Goal: Task Accomplishment & Management: Use online tool/utility

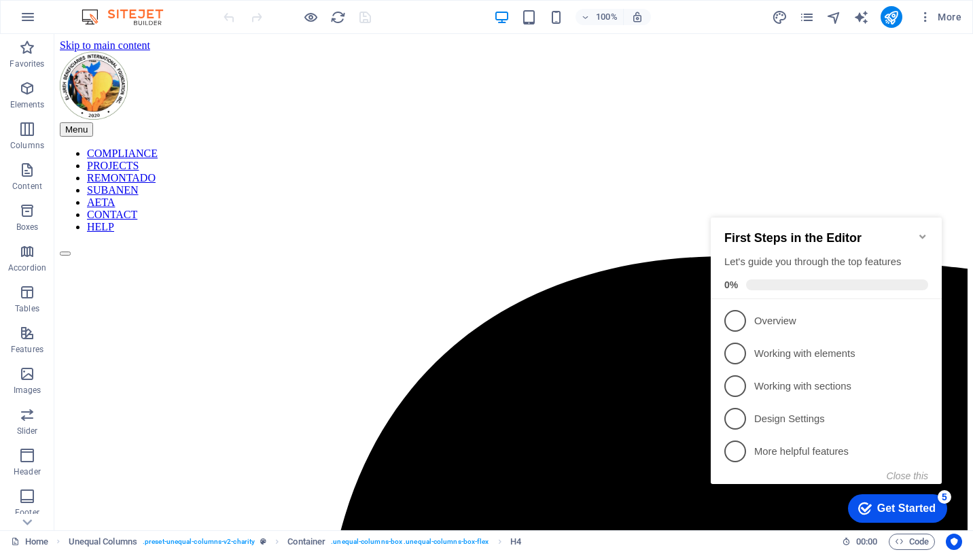
click at [921, 234] on icon "Minimize checklist" at bounding box center [922, 236] width 6 height 4
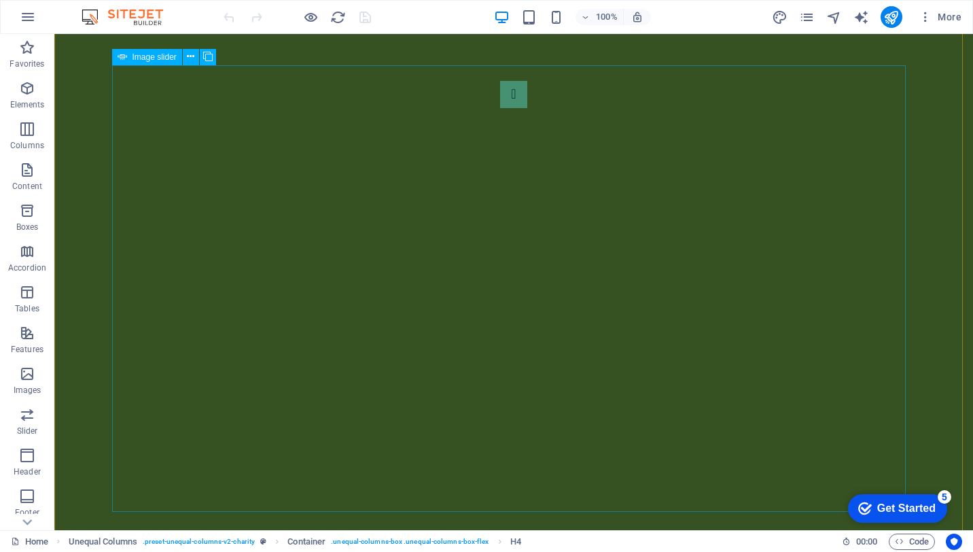
scroll to position [204, 0]
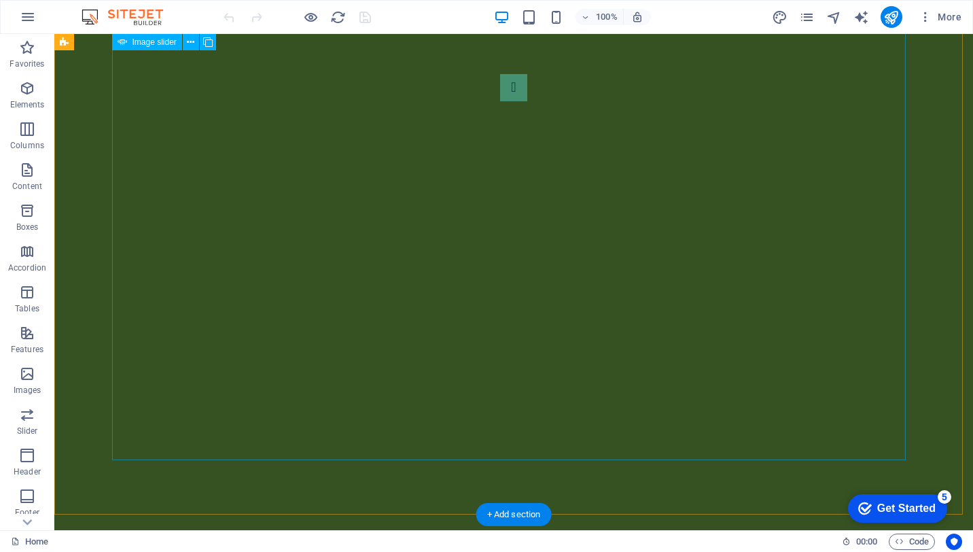
select select "ms"
select select "s"
select select "progressive"
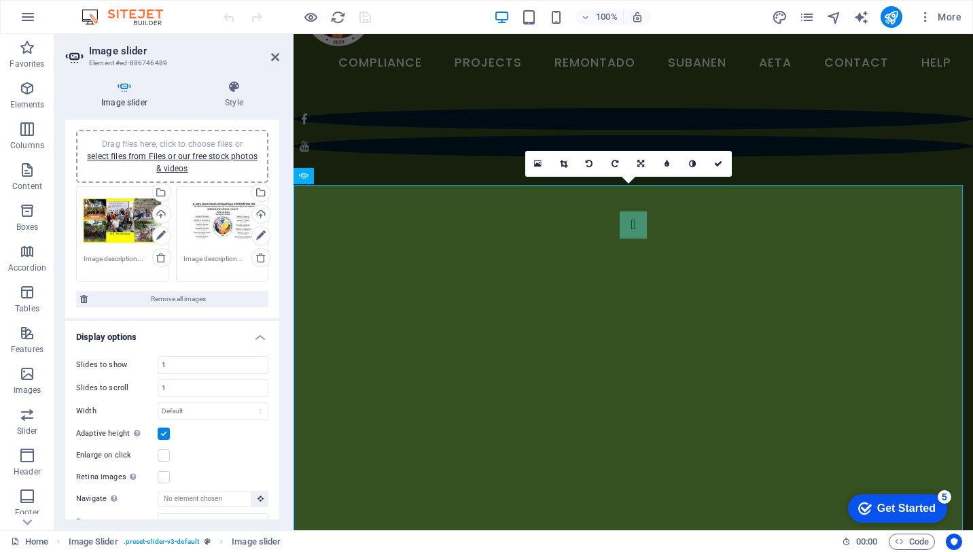
scroll to position [0, 0]
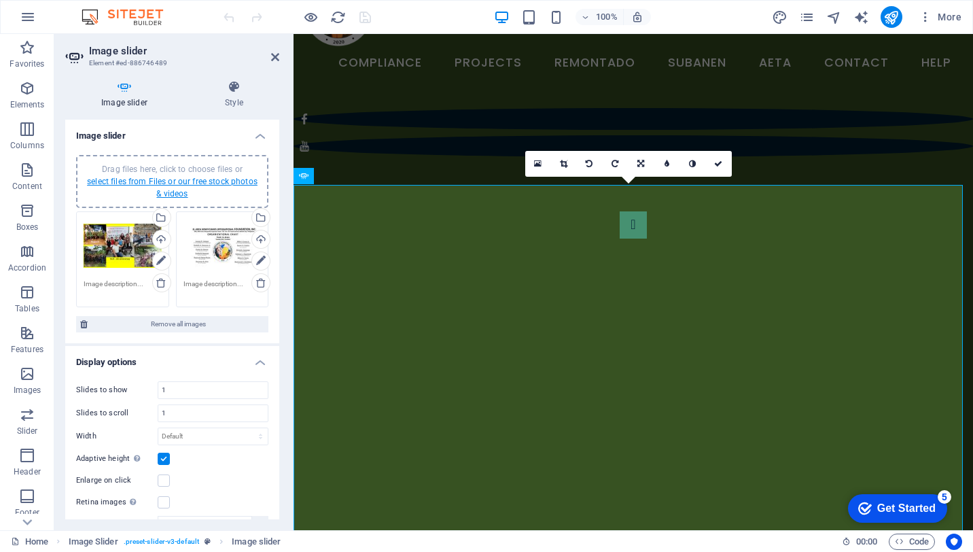
click at [158, 185] on link "select files from Files or our free stock photos & videos" at bounding box center [172, 188] width 171 height 22
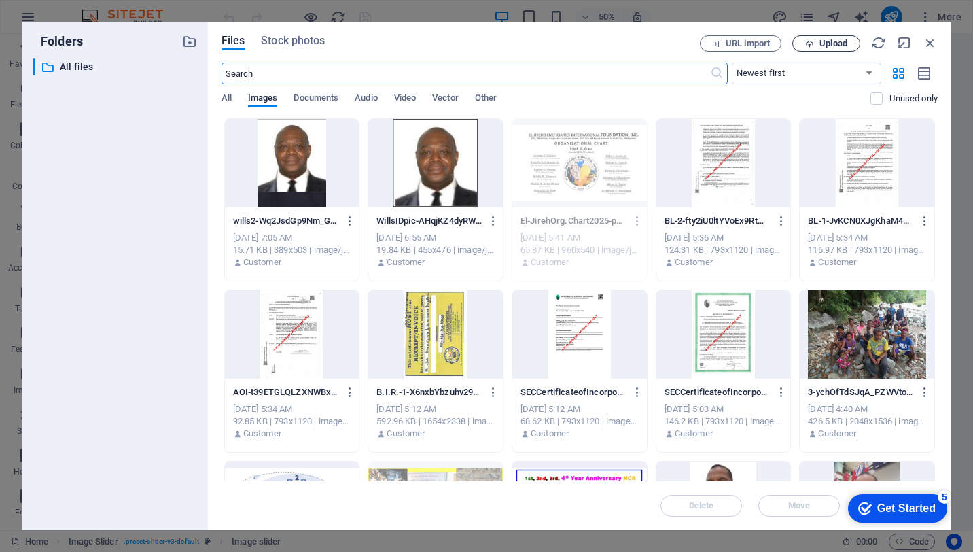
click at [823, 41] on span "Upload" at bounding box center [833, 43] width 28 height 8
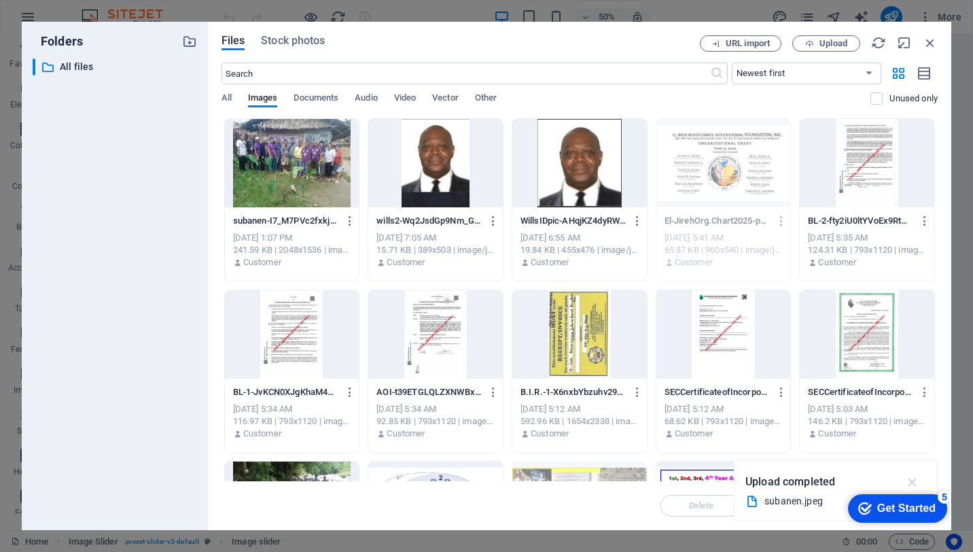
click at [917, 484] on icon "button" at bounding box center [913, 481] width 16 height 15
click at [281, 160] on div at bounding box center [292, 163] width 135 height 88
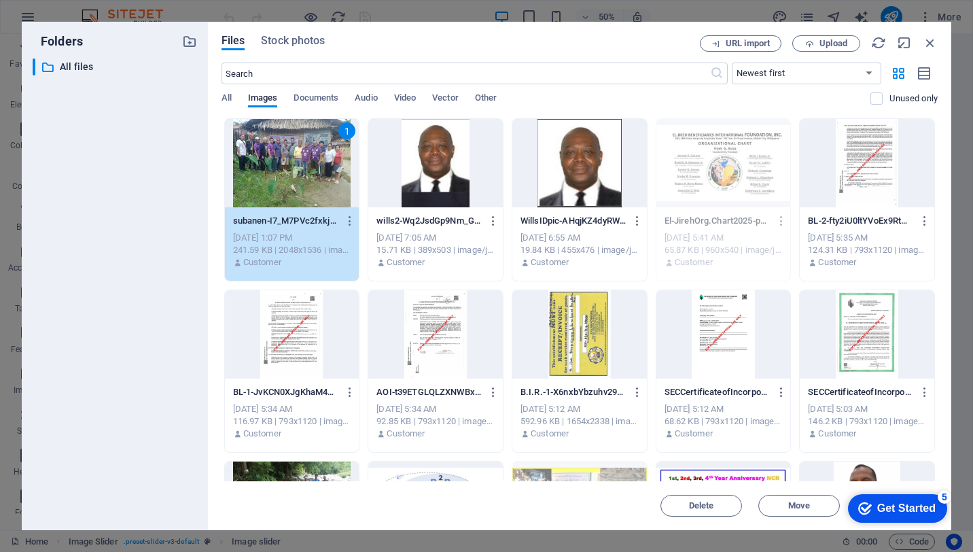
click at [281, 160] on div "1" at bounding box center [292, 163] width 135 height 88
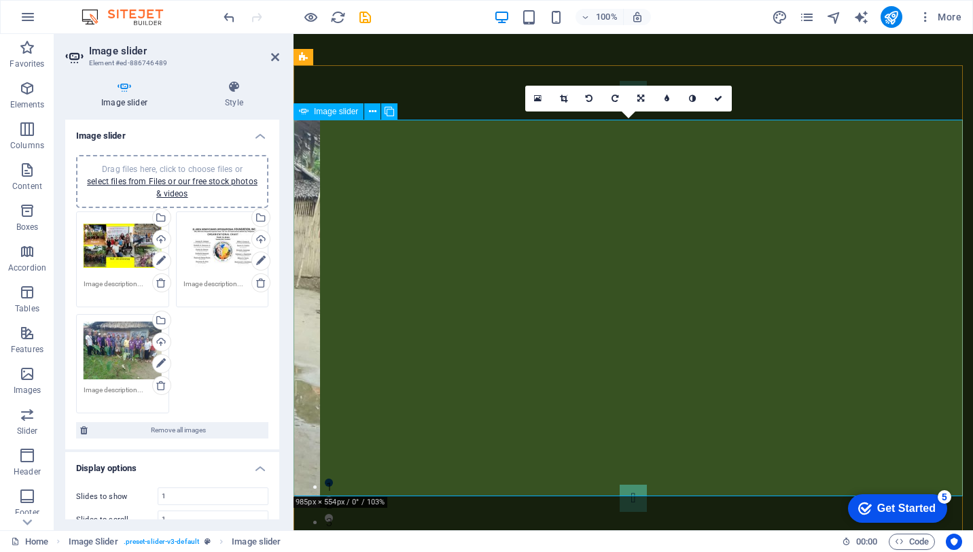
scroll to position [202, 0]
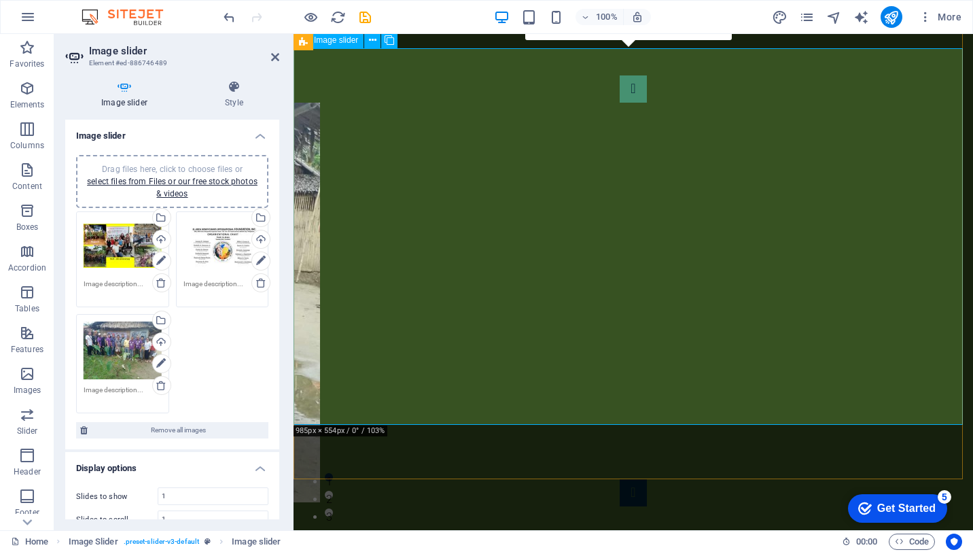
click at [647, 479] on button "Image Slider" at bounding box center [633, 492] width 27 height 27
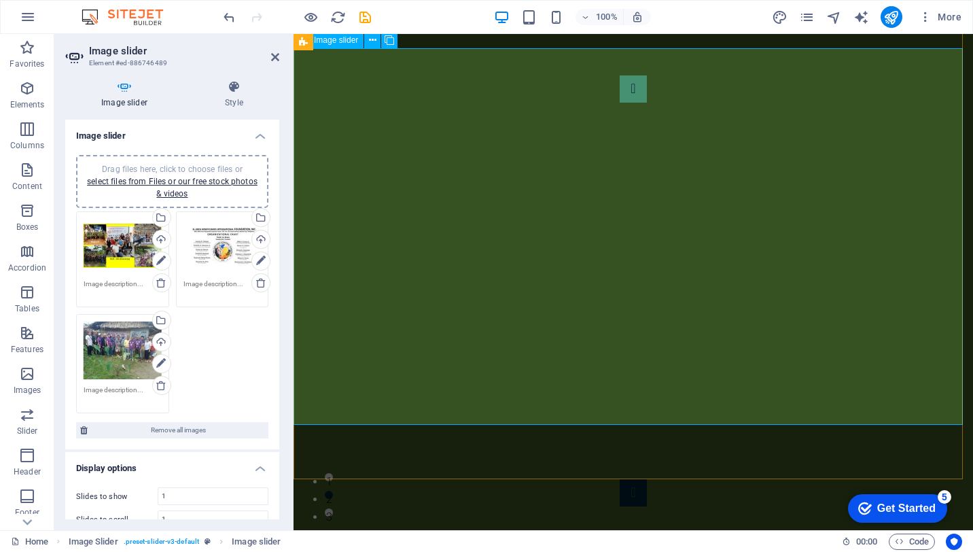
click at [647, 479] on button "Image Slider" at bounding box center [633, 492] width 27 height 27
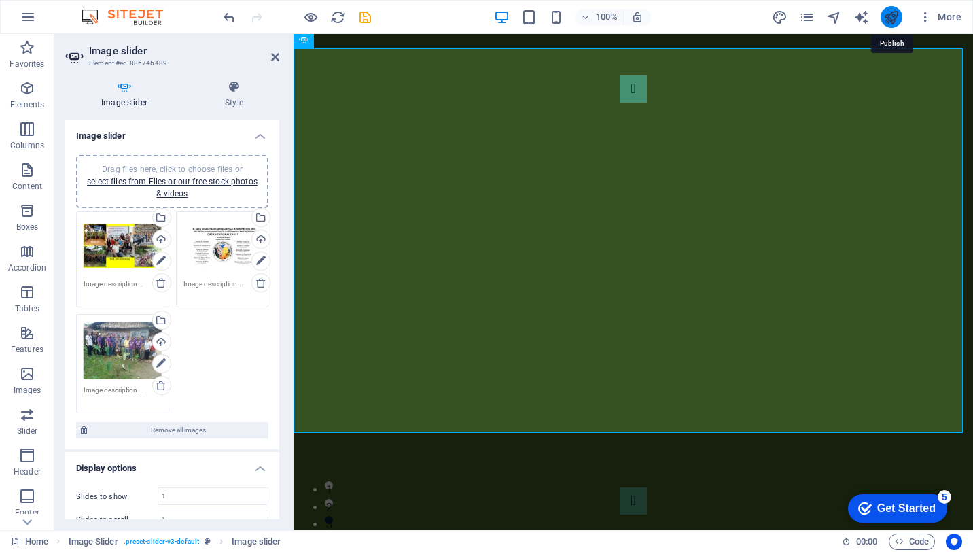
click at [887, 16] on icon "publish" at bounding box center [891, 18] width 16 height 16
